Goal: Transaction & Acquisition: Download file/media

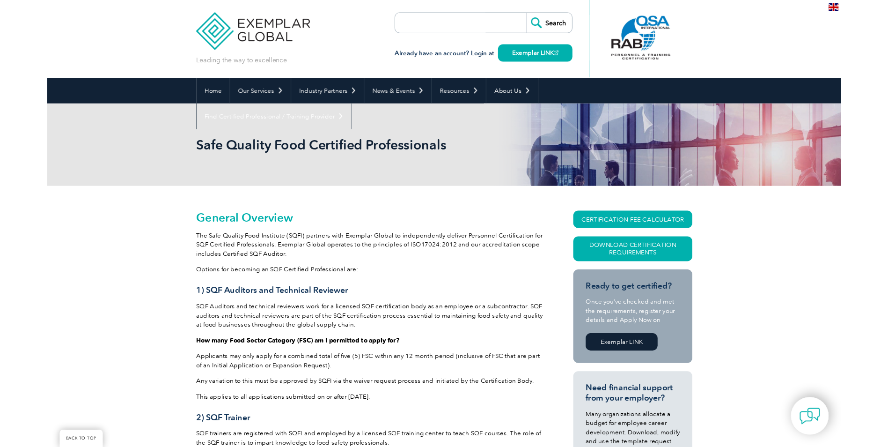
scroll to position [749, 0]
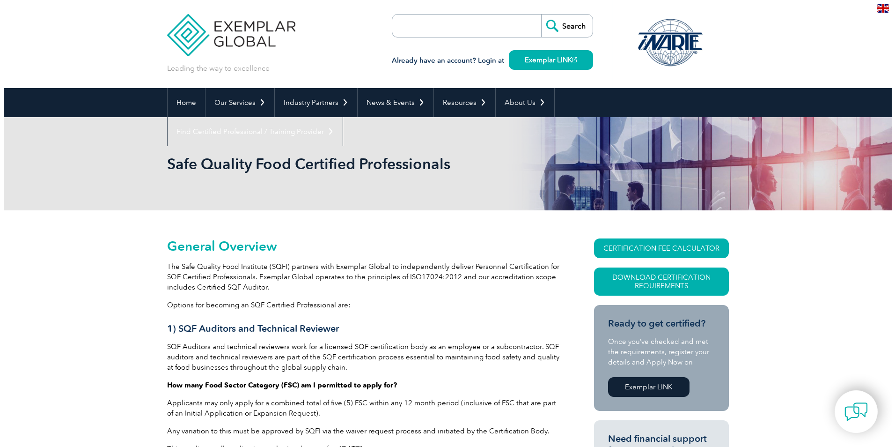
scroll to position [70, 0]
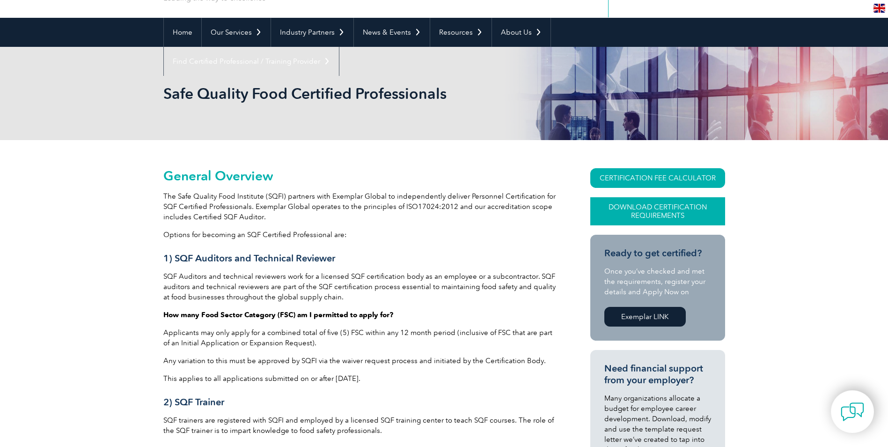
click at [661, 211] on link "Download Certification Requirements" at bounding box center [658, 211] width 135 height 28
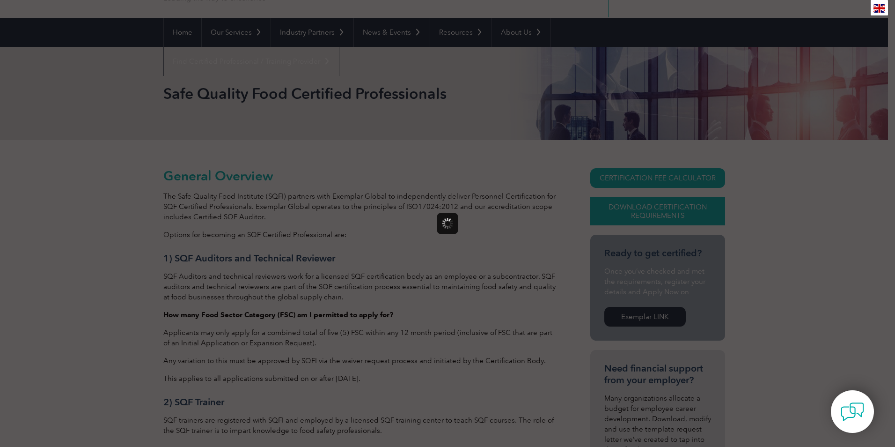
scroll to position [0, 0]
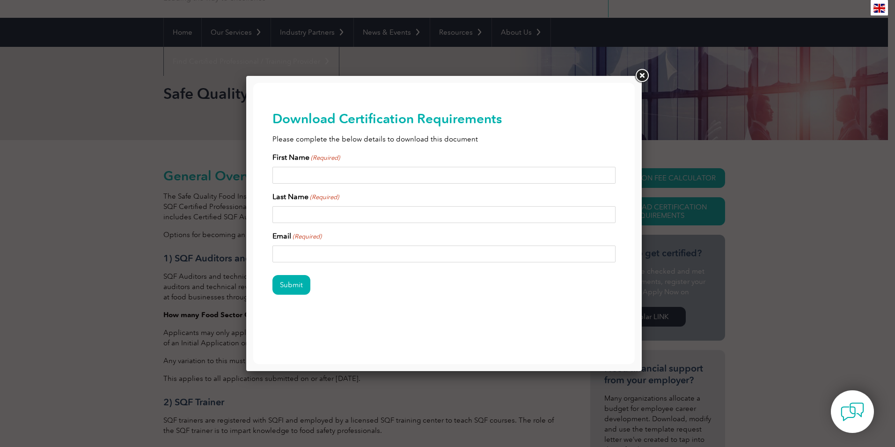
click at [329, 172] on input "First Name (Required)" at bounding box center [445, 175] width 344 height 17
type input "Carmen"
type input "Kennie"
type input "msckennie@yahoo.com"
click at [294, 291] on input "Submit" at bounding box center [292, 285] width 38 height 20
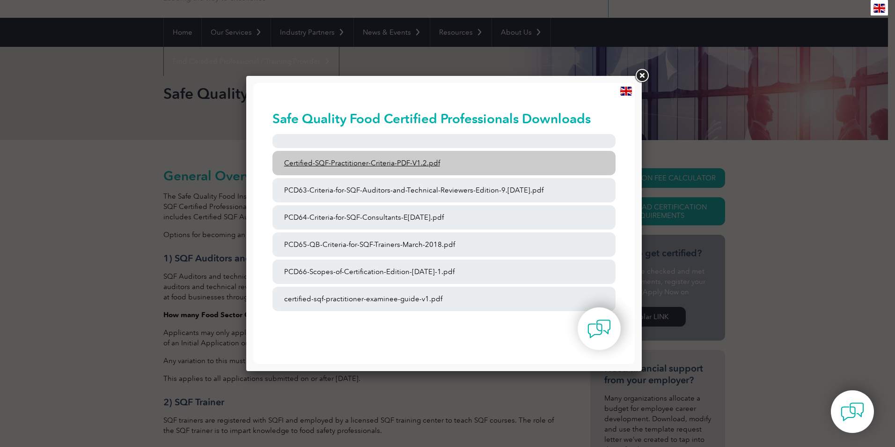
click at [352, 162] on link "Certified-SQF-Practitioner-Criteria-PDF-V1.2.pdf" at bounding box center [445, 163] width 344 height 24
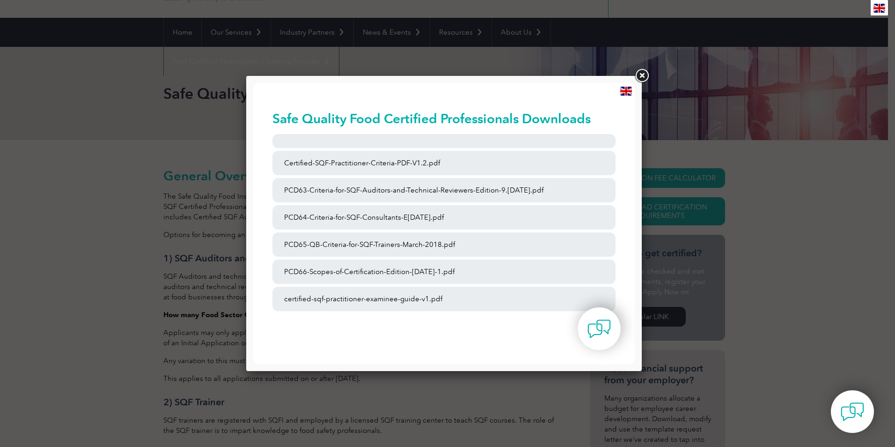
click at [641, 73] on link at bounding box center [642, 75] width 17 height 17
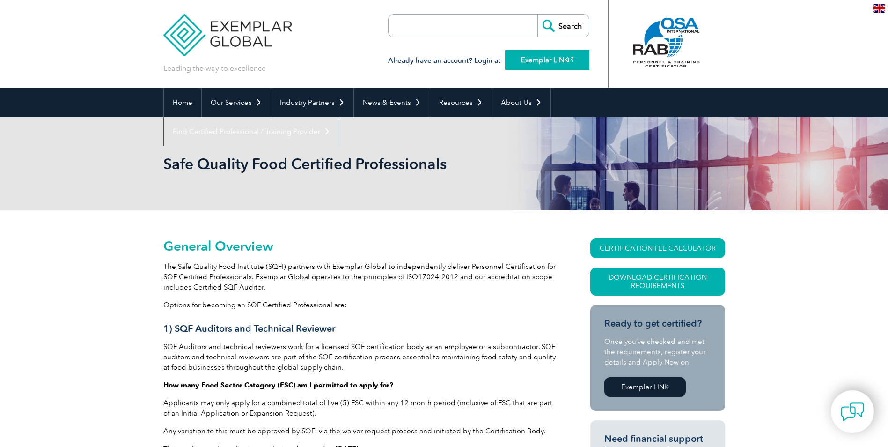
click at [547, 59] on link "Exemplar LINK" at bounding box center [547, 60] width 84 height 20
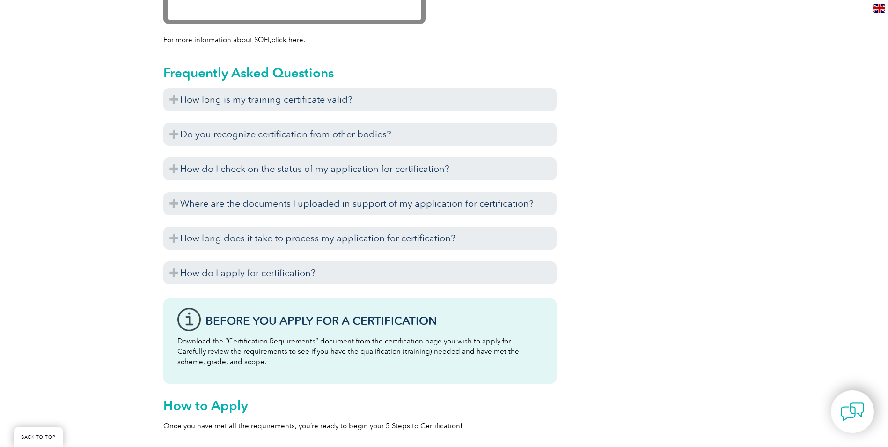
scroll to position [1077, 0]
